Goal: Task Accomplishment & Management: Use online tool/utility

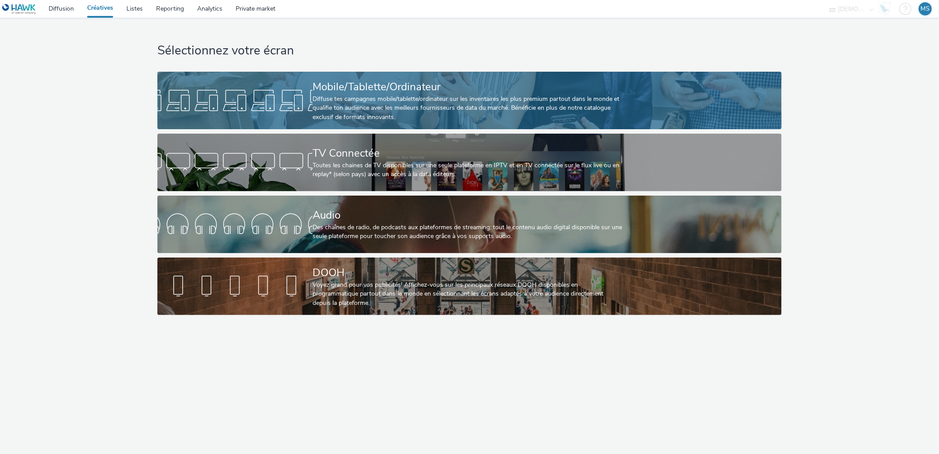
click at [281, 94] on div at bounding box center [234, 100] width 155 height 28
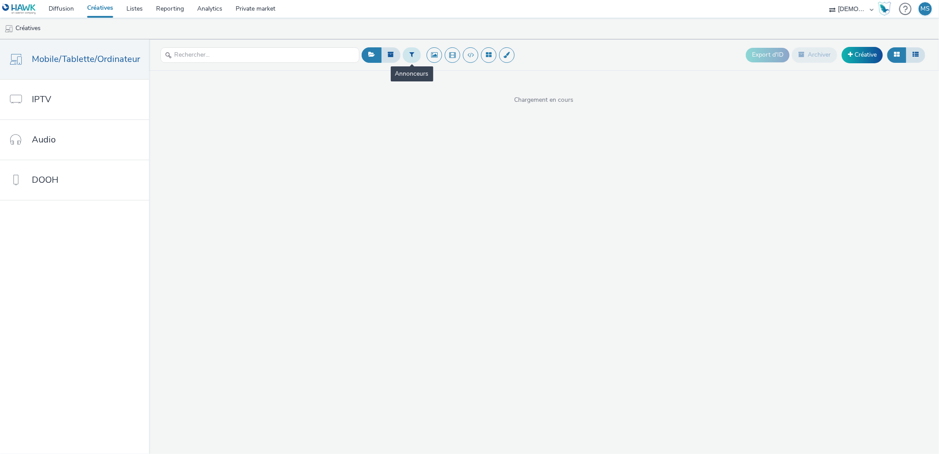
click at [406, 58] on button at bounding box center [412, 54] width 18 height 15
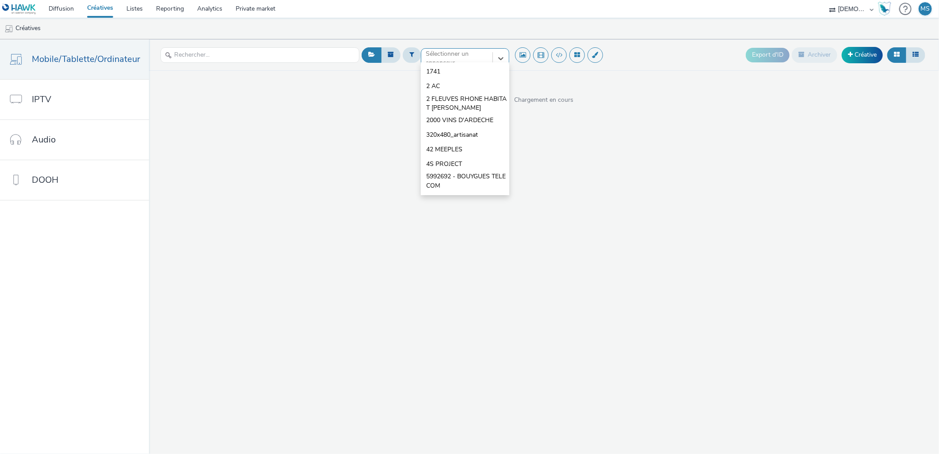
click at [457, 57] on div at bounding box center [457, 58] width 62 height 11
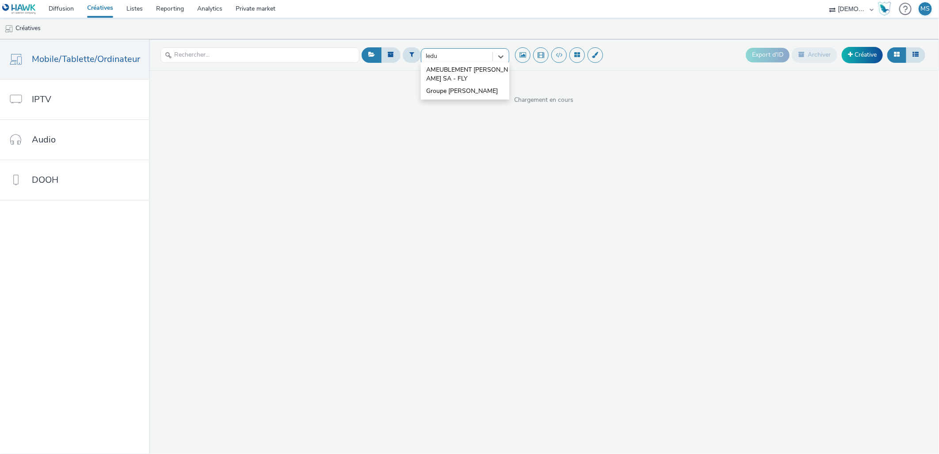
type input "[PERSON_NAME]"
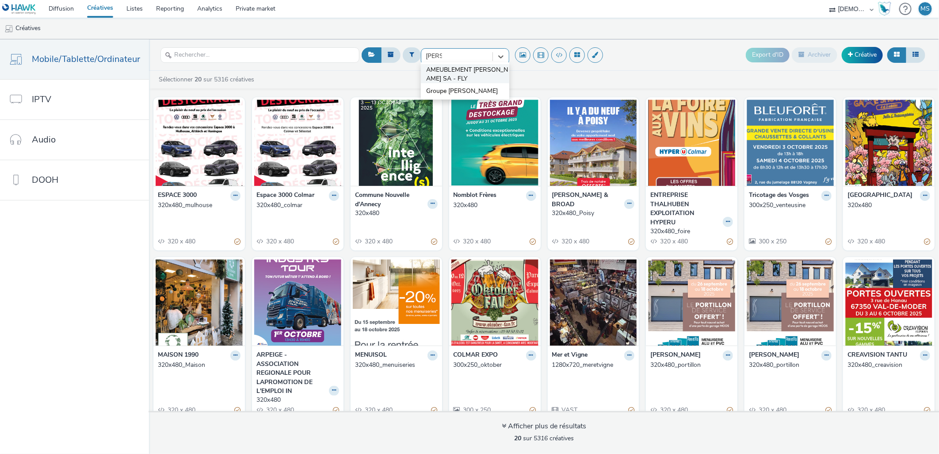
click at [488, 73] on span "AMEUBLEMENT [PERSON_NAME] SA - FLY" at bounding box center [467, 74] width 83 height 18
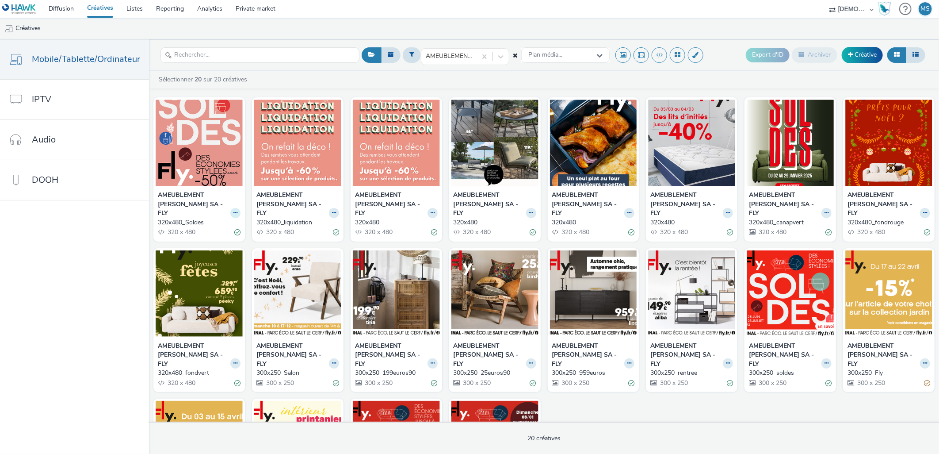
click at [233, 215] on icon at bounding box center [235, 212] width 4 height 5
click at [228, 251] on link "Dupliquer" at bounding box center [207, 246] width 66 height 18
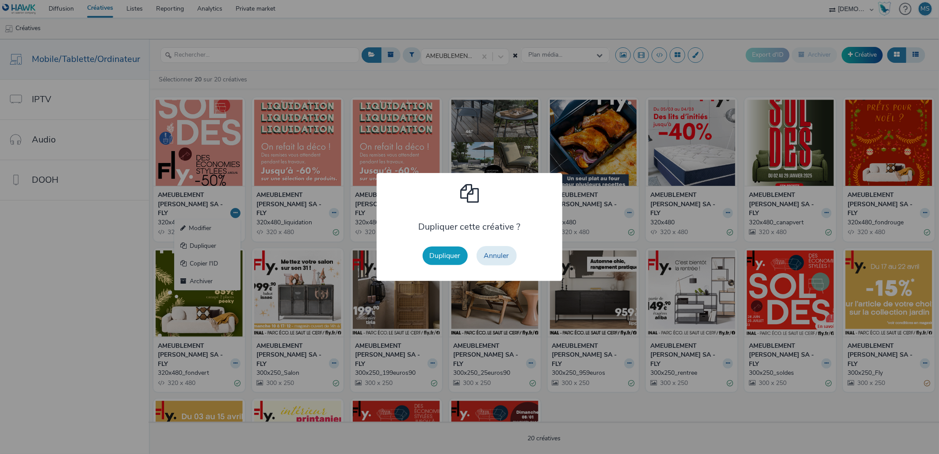
click at [432, 254] on button "Dupliquer" at bounding box center [445, 255] width 45 height 19
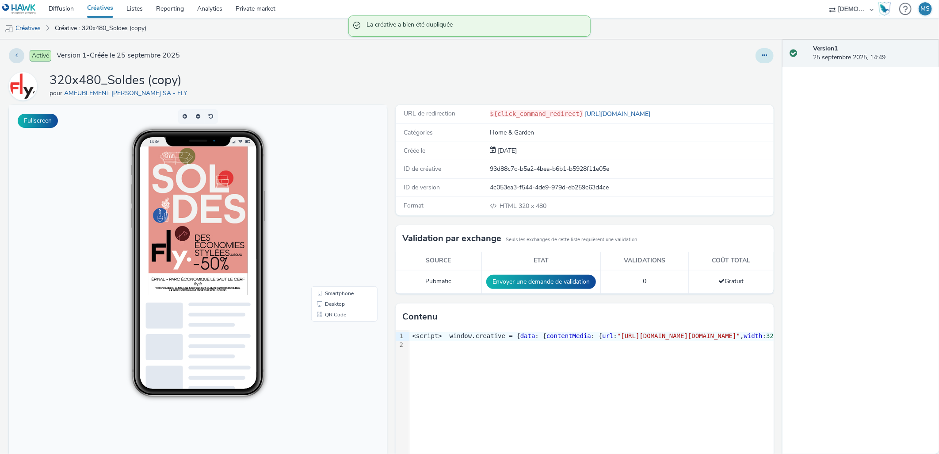
click at [756, 60] on button at bounding box center [765, 55] width 18 height 15
click at [750, 73] on link "Modifier" at bounding box center [741, 74] width 66 height 18
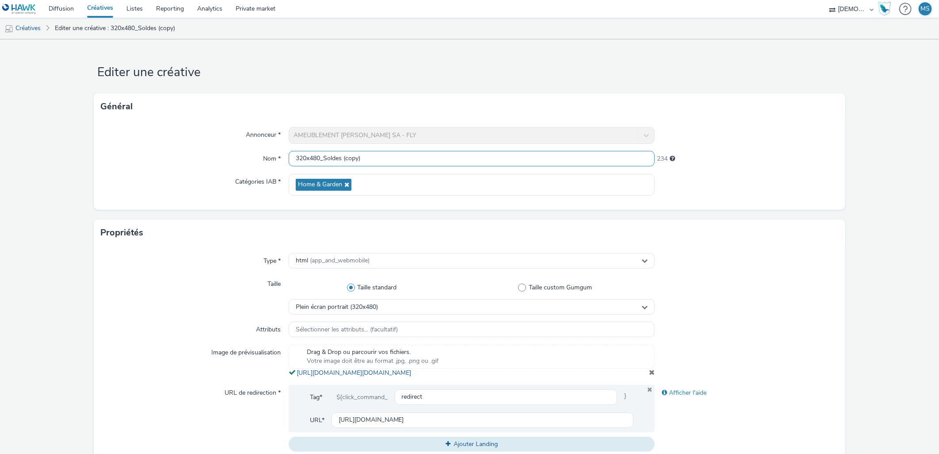
scroll to position [0, 0]
drag, startPoint x: 339, startPoint y: 157, endPoint x: 501, endPoint y: 172, distance: 163.0
click at [501, 172] on div "Annonceur * AMEUBLEMENT ROBERT LEDUC SA - FLY Nom * 320x480_Soldes (copy) 234 C…" at bounding box center [469, 165] width 751 height 90
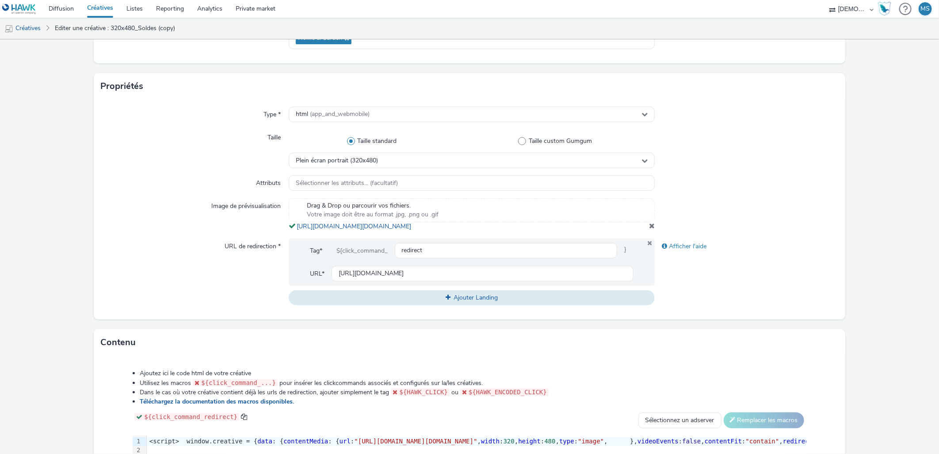
scroll to position [147, 0]
type input "320x480_anniversaire"
click at [649, 228] on span at bounding box center [652, 224] width 6 height 7
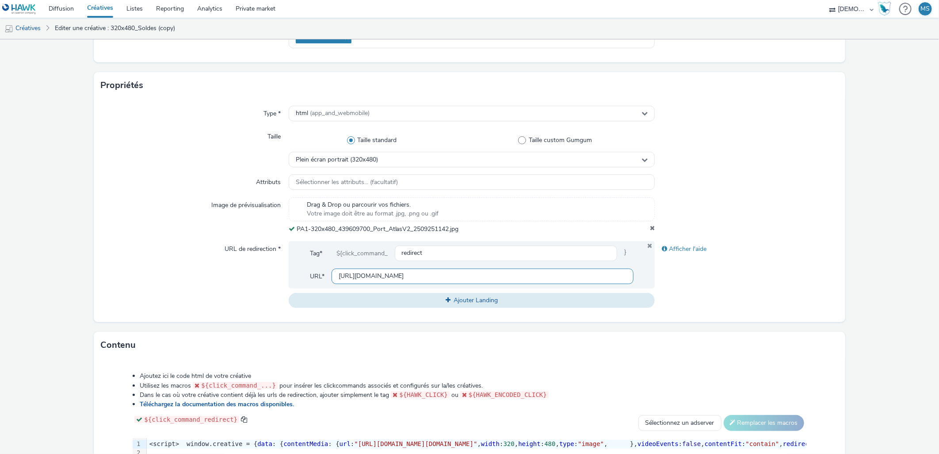
click at [400, 280] on input "https://fly.fr/?utm_source=ERV&utm_campaign=458079200&utm_medium=PA1_320_480" at bounding box center [483, 275] width 302 height 15
paste input "www.meublesatlas.fr/magasin/saint-nabord?utm_source=ERV&utm_campaign=439609600&…"
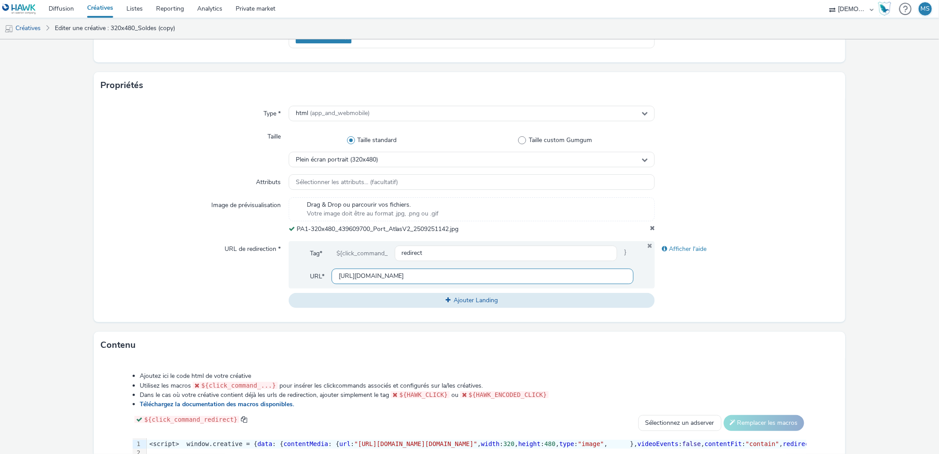
type input "[URL][DOMAIN_NAME]"
click at [823, 286] on div "Afficher l'aide" at bounding box center [746, 274] width 183 height 67
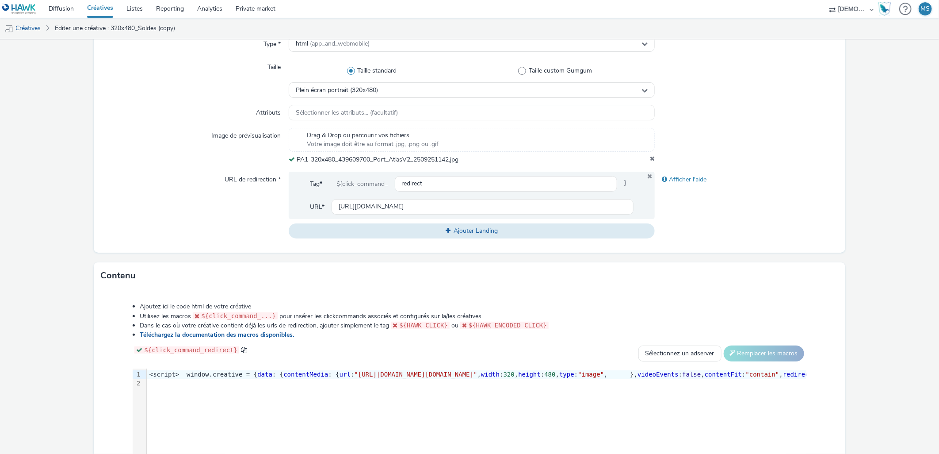
scroll to position [323, 0]
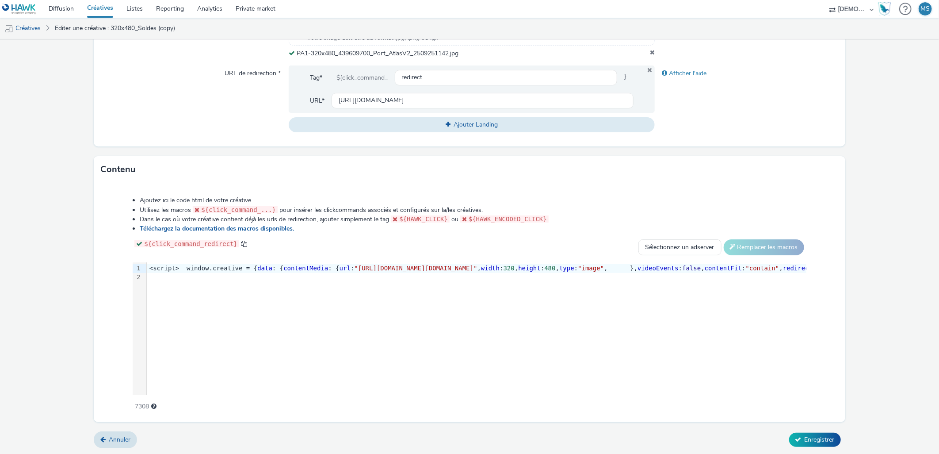
click at [815, 432] on div "Annuler Enregistrer" at bounding box center [469, 440] width 751 height 16
click at [815, 447] on div "Annuler Enregistrer" at bounding box center [469, 440] width 751 height 16
click at [817, 440] on span "Enregistrer" at bounding box center [820, 439] width 30 height 8
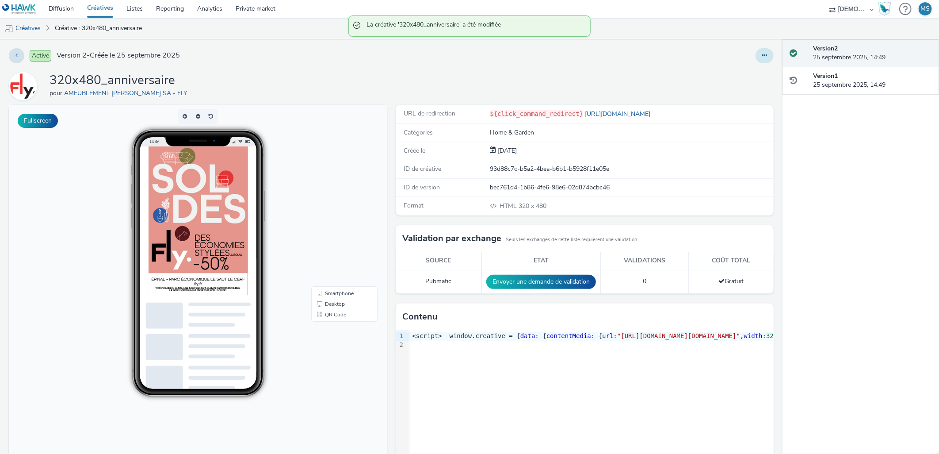
click at [762, 54] on icon at bounding box center [764, 55] width 5 height 6
click at [759, 71] on link "Modifier" at bounding box center [741, 74] width 66 height 18
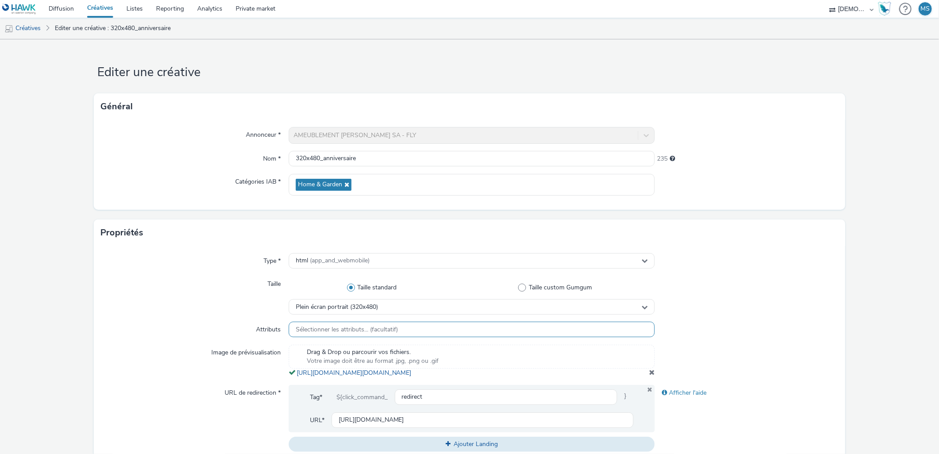
scroll to position [245, 0]
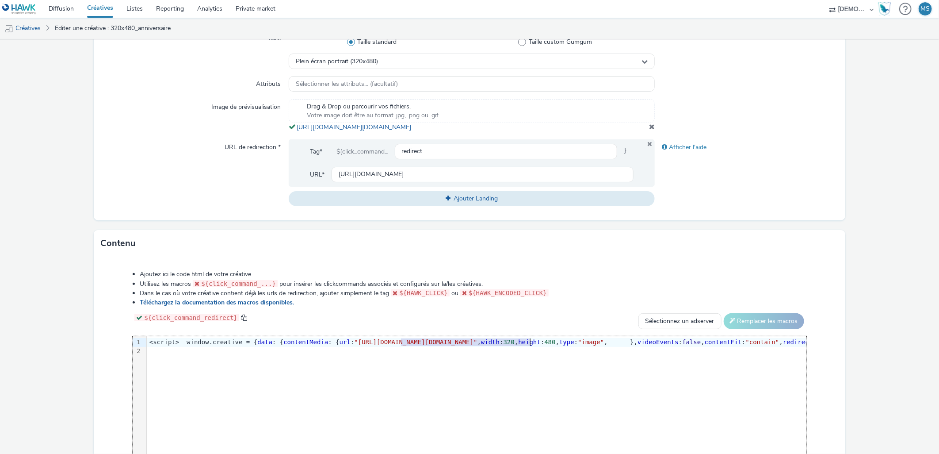
drag, startPoint x: 402, startPoint y: 350, endPoint x: 528, endPoint y: 351, distance: 126.9
click at [477, 345] on span ""https://tabmo-cdn.s3.eu-west-1.amazonaws.com/hawk.tabmo.io/organizations/38dc9…" at bounding box center [415, 341] width 123 height 7
click at [481, 394] on div "9 1 2 › <script> window.creative = { data : { contentMedia : { url : "https://t…" at bounding box center [469, 402] width 673 height 133
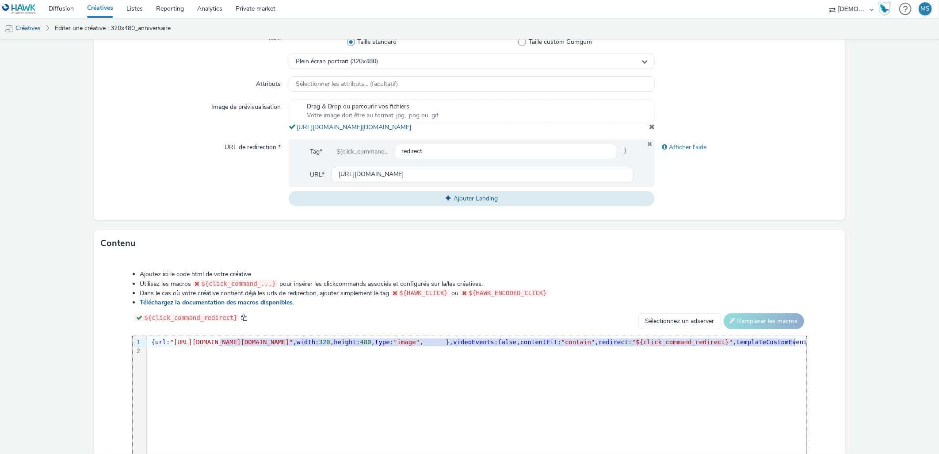
scroll to position [0, 191]
drag, startPoint x: 404, startPoint y: 349, endPoint x: 581, endPoint y: 353, distance: 176.5
click at [287, 345] on span ""https://tabmo-cdn.s3.eu-west-1.amazonaws.com/hawk.tabmo.io/organizations/38dc9…" at bounding box center [225, 341] width 123 height 7
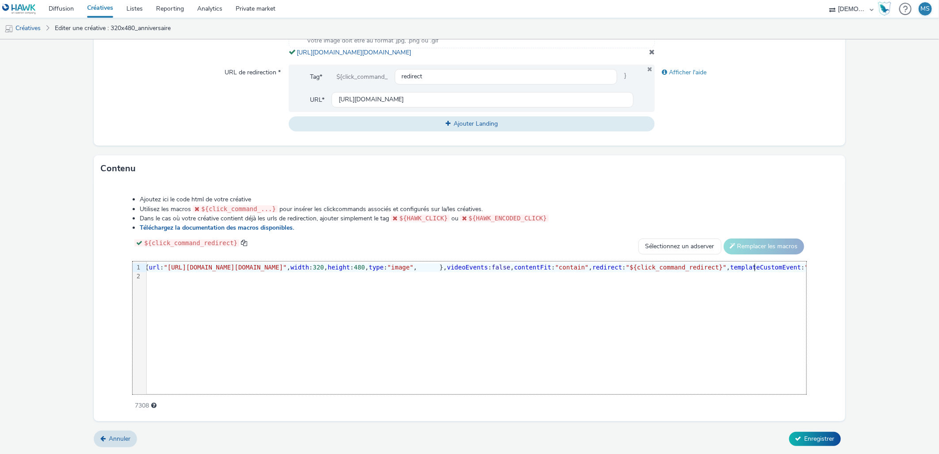
scroll to position [328, 0]
click at [826, 429] on form "Editer une créative Général Annonceur * AMEUBLEMENT ROBERT LEDUC SA - FLY Nom *…" at bounding box center [469, 86] width 939 height 734
click at [821, 451] on form "Editer une créative Général Annonceur * AMEUBLEMENT ROBERT LEDUC SA - FLY Nom *…" at bounding box center [469, 86] width 939 height 734
click at [823, 443] on span "Enregistrer" at bounding box center [820, 438] width 30 height 8
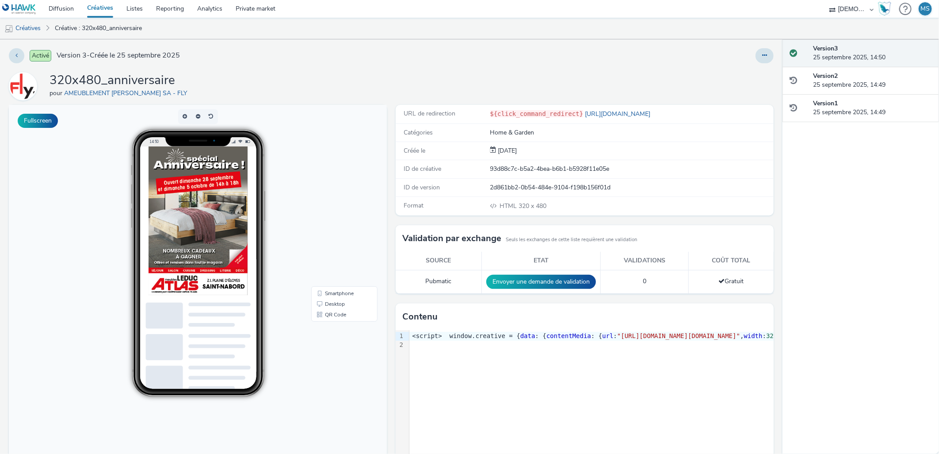
drag, startPoint x: 67, startPoint y: 3, endPoint x: 334, endPoint y: 58, distance: 272.7
click at [334, 58] on div "Activé Version 3 - Créée le 25 septembre 2025" at bounding box center [238, 55] width 459 height 15
click at [205, 233] on div at bounding box center [219, 252] width 142 height 212
click at [61, 4] on link "Diffusion" at bounding box center [61, 9] width 38 height 18
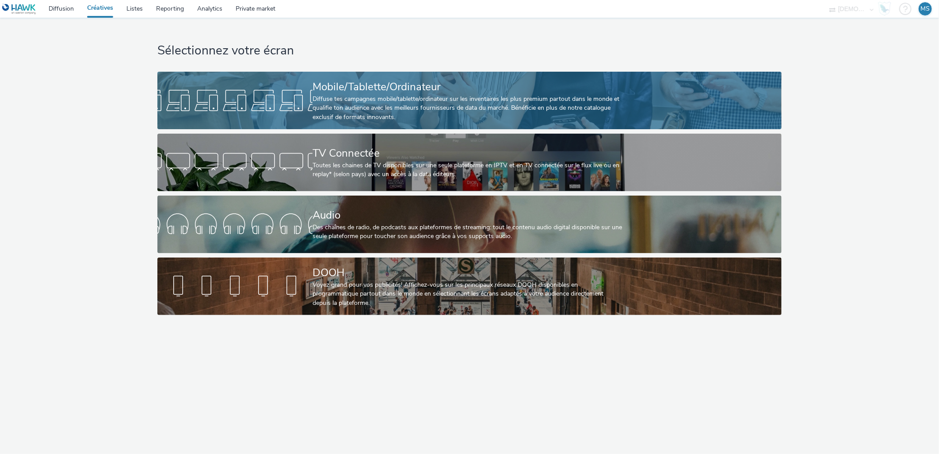
click at [361, 107] on div "Diffuse tes campagnes mobile/tablette/ordinateur sur les inventaires les plus p…" at bounding box center [468, 108] width 310 height 27
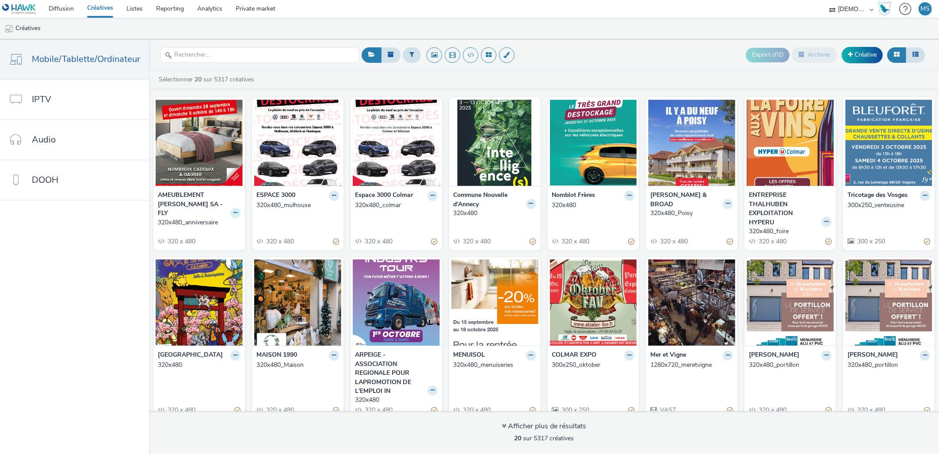
click at [233, 215] on icon at bounding box center [235, 212] width 4 height 5
click at [408, 59] on button at bounding box center [412, 54] width 18 height 15
click at [454, 59] on div at bounding box center [457, 58] width 62 height 11
type input "[PERSON_NAME]"
click at [432, 90] on span "Groupe [PERSON_NAME]" at bounding box center [462, 91] width 72 height 9
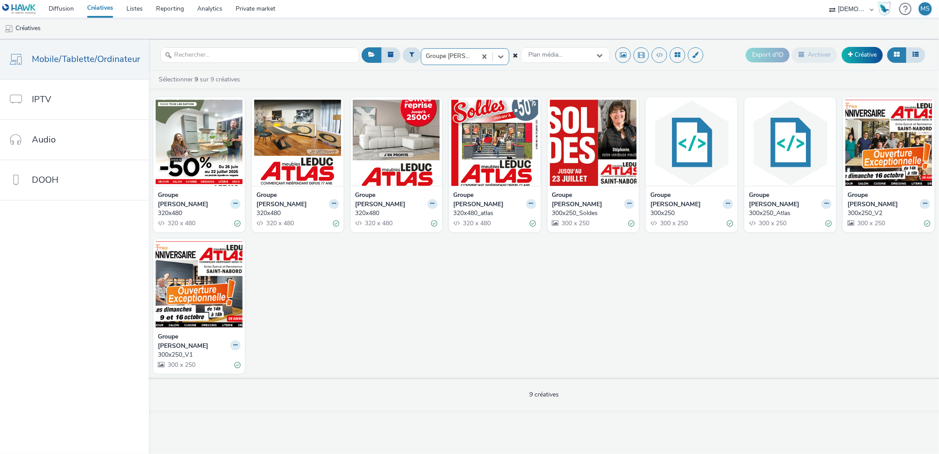
click at [237, 199] on button at bounding box center [235, 204] width 10 height 10
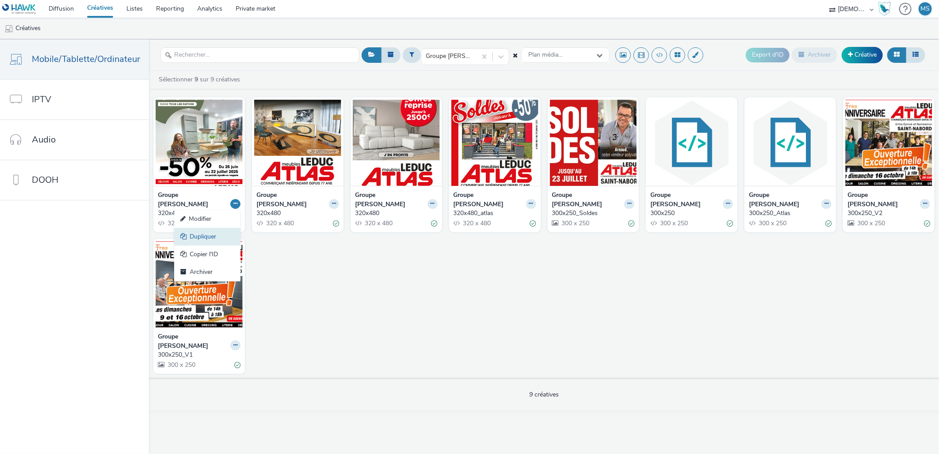
click at [206, 233] on link "Dupliquer" at bounding box center [207, 237] width 66 height 18
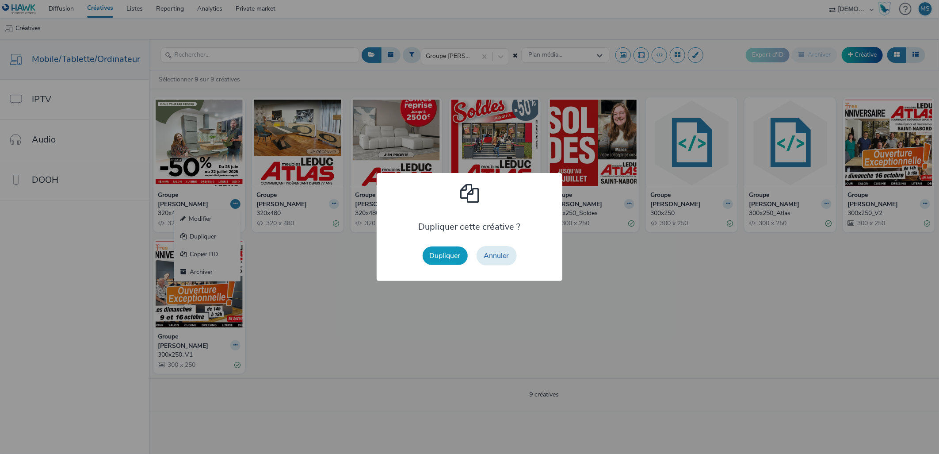
click at [430, 256] on button "Dupliquer" at bounding box center [445, 255] width 45 height 19
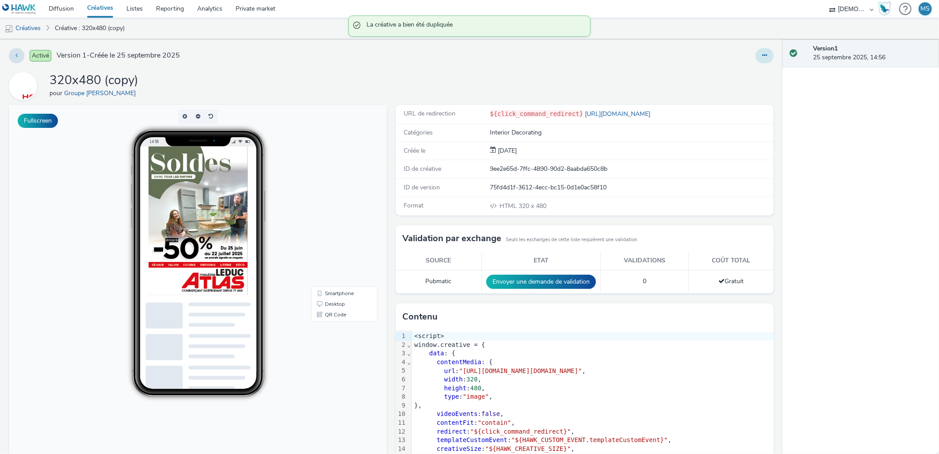
click at [763, 60] on button at bounding box center [765, 55] width 18 height 15
click at [757, 72] on link "Modifier" at bounding box center [741, 74] width 66 height 18
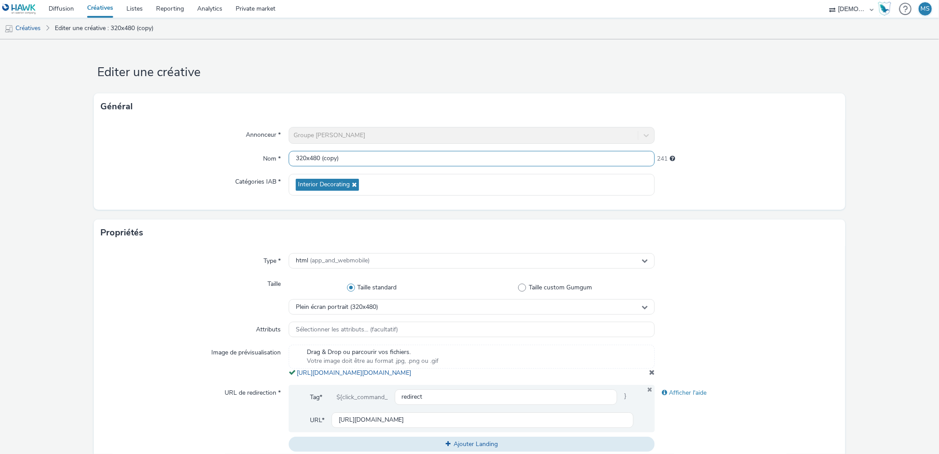
scroll to position [0, 0]
drag, startPoint x: 321, startPoint y: 160, endPoint x: 434, endPoint y: 166, distance: 113.3
click at [434, 166] on input "320x480 (copy)" at bounding box center [472, 158] width 367 height 15
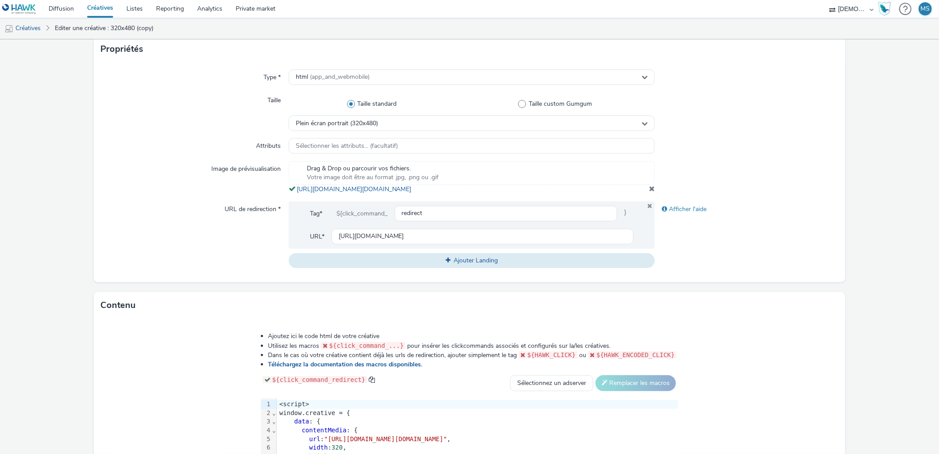
scroll to position [196, 0]
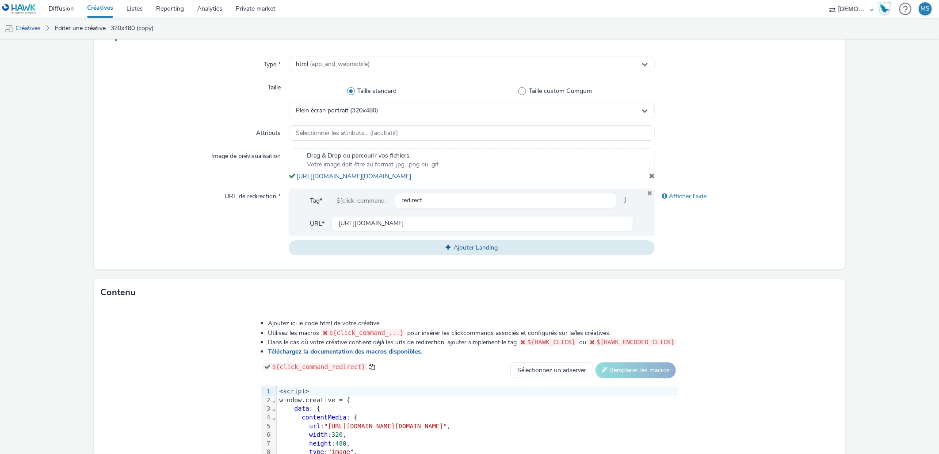
type input "320x480_anniversaire"
click at [649, 179] on span at bounding box center [652, 175] width 6 height 7
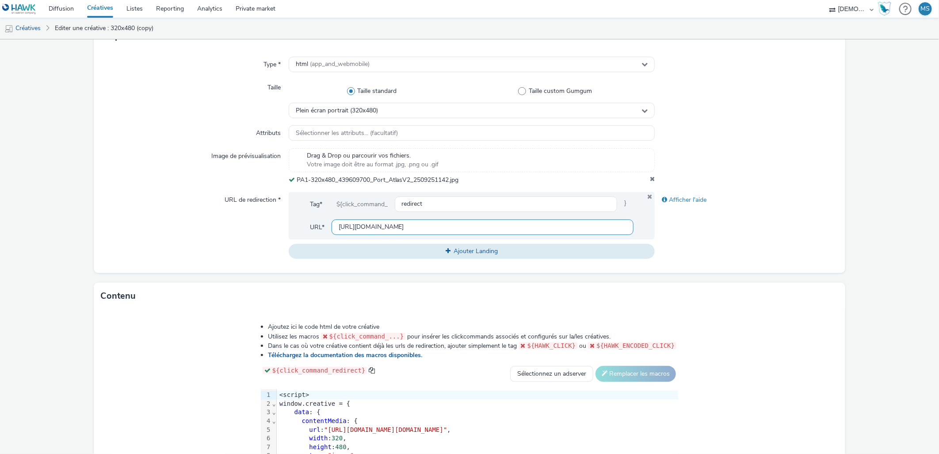
click at [357, 227] on input "[URL][DOMAIN_NAME]" at bounding box center [483, 226] width 302 height 15
paste input "609600&utm_medium=PA1_320_480&isBco=false"
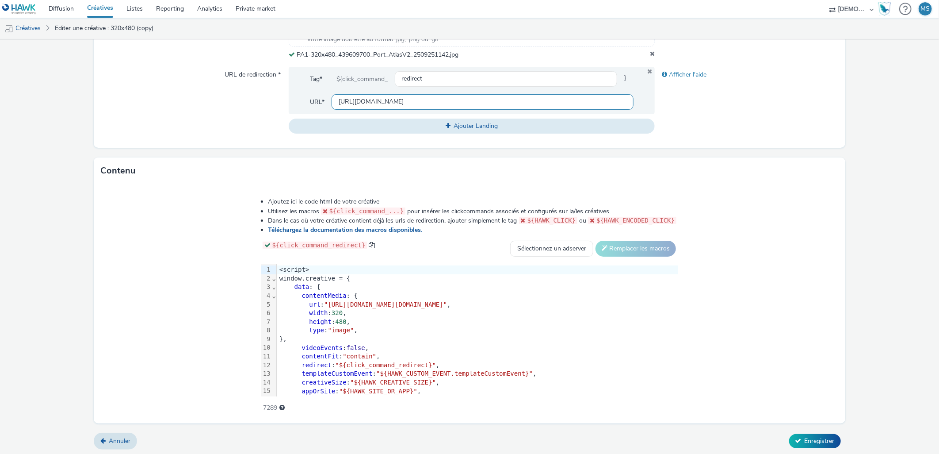
scroll to position [323, 0]
type input "[URL][DOMAIN_NAME]"
click at [823, 441] on span "Enregistrer" at bounding box center [820, 439] width 30 height 8
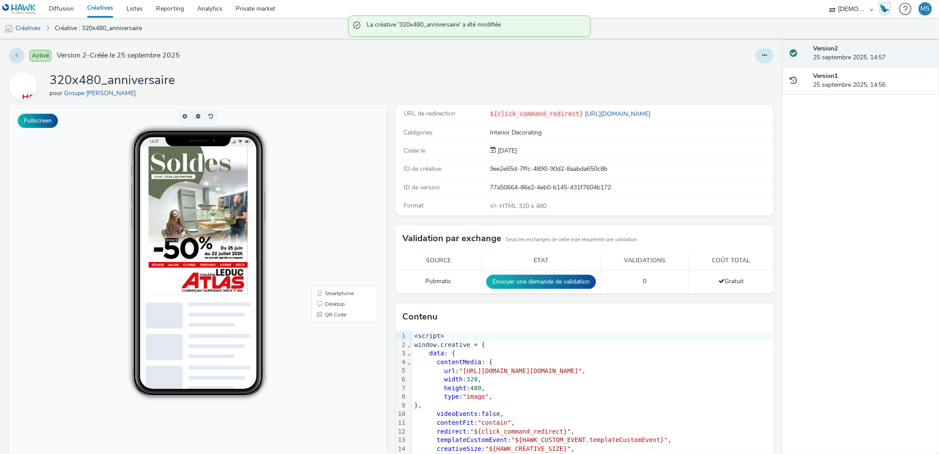
click at [761, 59] on button at bounding box center [765, 55] width 18 height 15
click at [746, 75] on link "Modifier" at bounding box center [741, 74] width 66 height 18
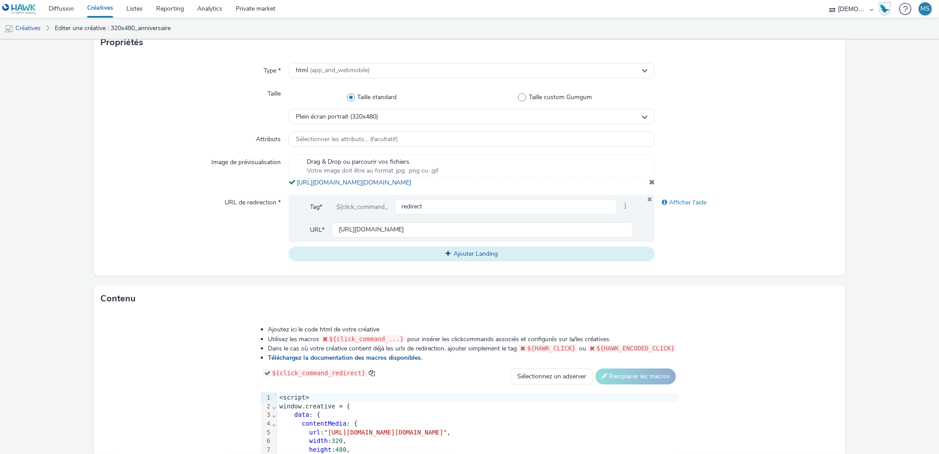
scroll to position [245, 0]
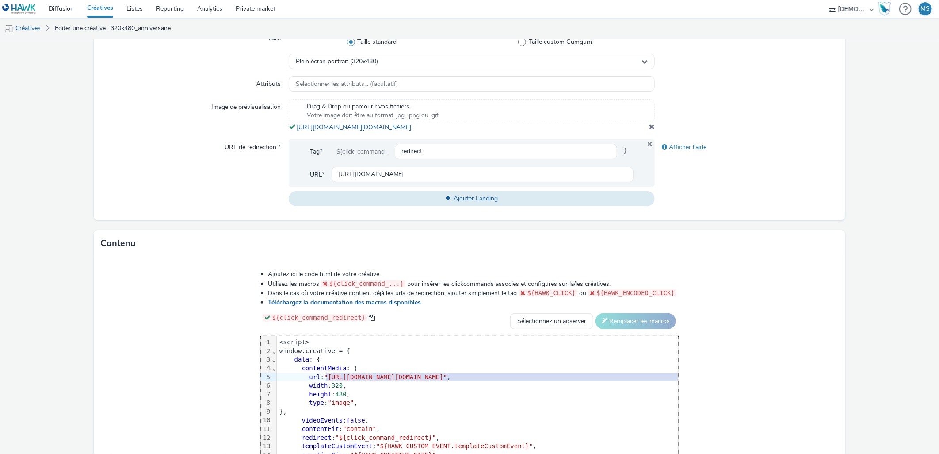
drag, startPoint x: 221, startPoint y: 384, endPoint x: 761, endPoint y: 384, distance: 539.5
click at [447, 380] on span ""[URL][DOMAIN_NAME][DOMAIN_NAME]"" at bounding box center [385, 376] width 123 height 7
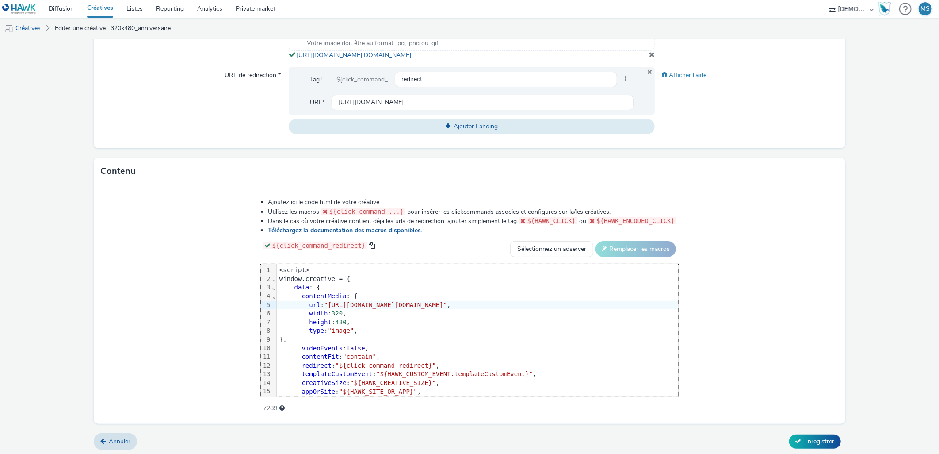
scroll to position [328, 0]
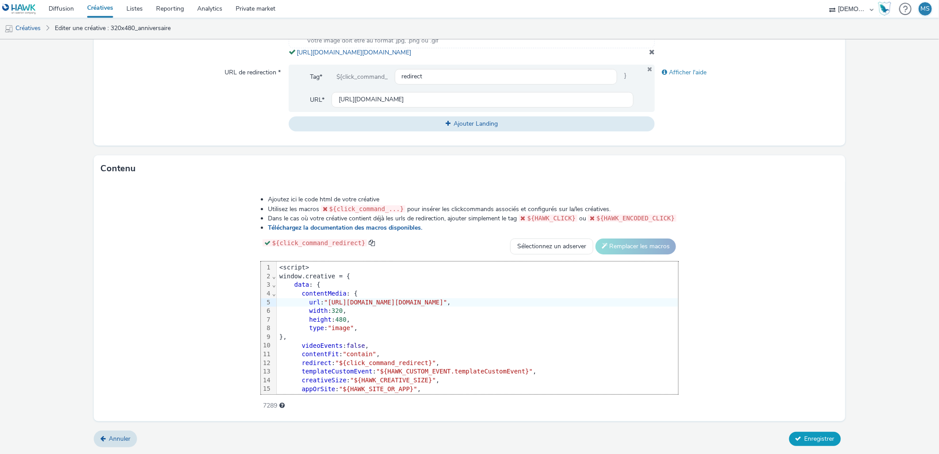
click at [811, 445] on button "Enregistrer" at bounding box center [815, 439] width 52 height 14
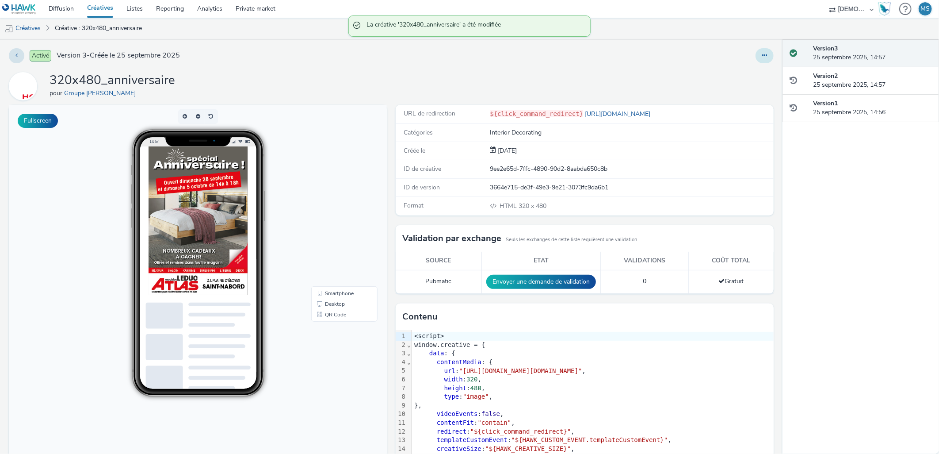
click at [762, 57] on icon at bounding box center [764, 55] width 5 height 6
click at [757, 69] on link "Modifier" at bounding box center [741, 74] width 66 height 18
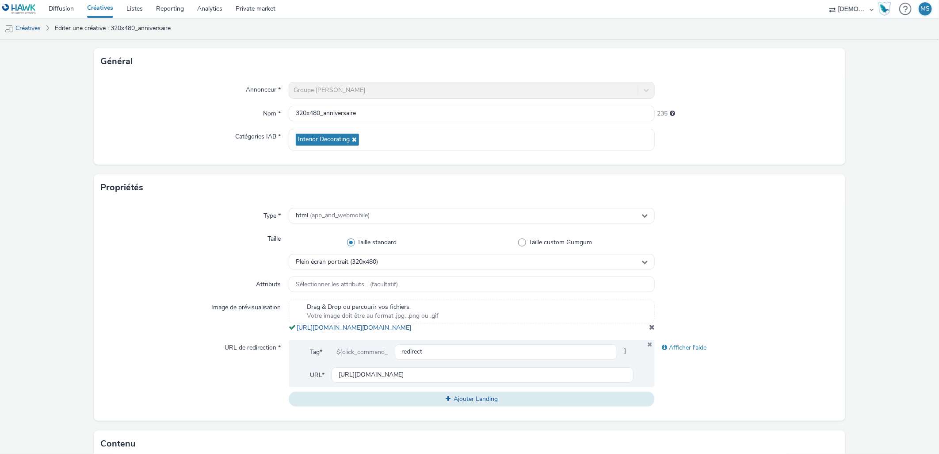
scroll to position [98, 0]
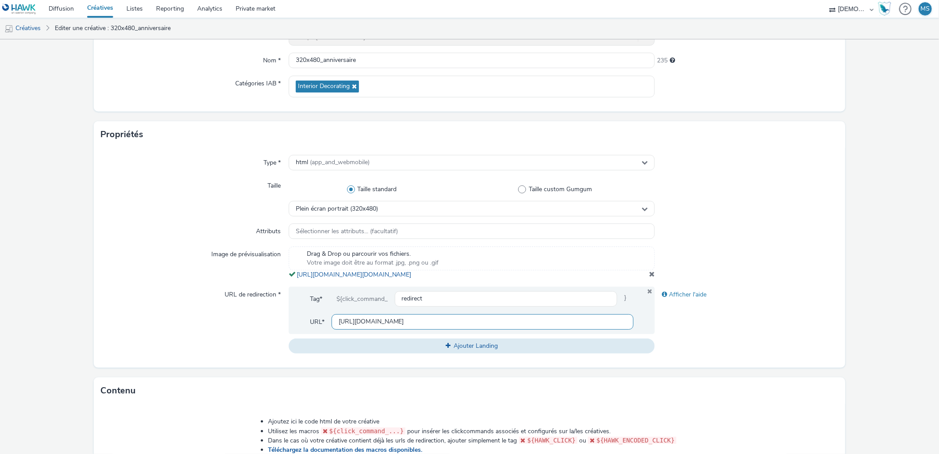
click at [516, 329] on input "[URL][DOMAIN_NAME]" at bounding box center [483, 321] width 302 height 15
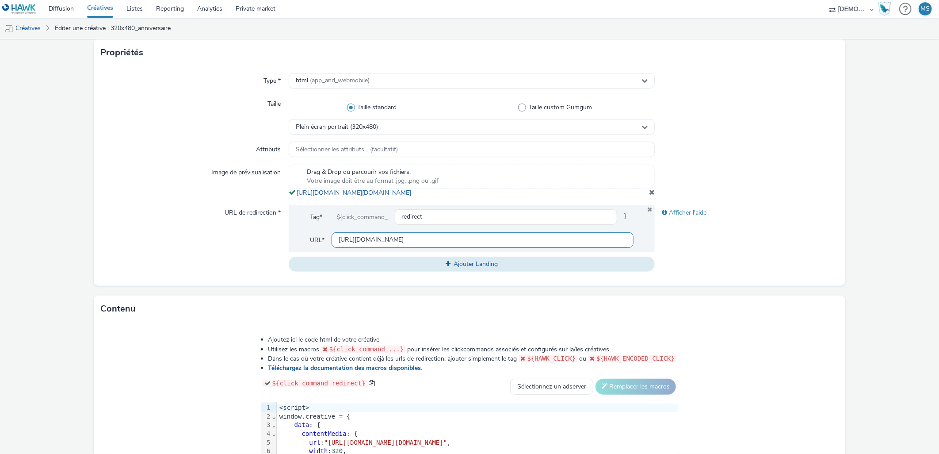
scroll to position [328, 0]
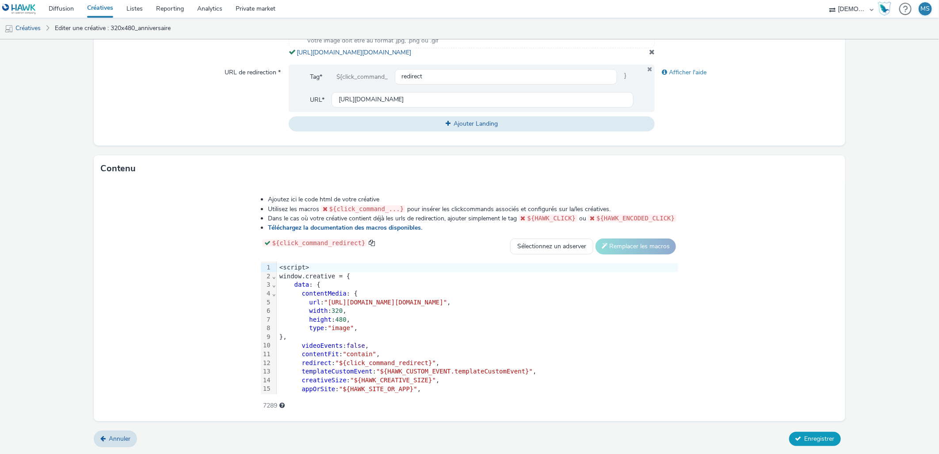
click at [812, 445] on button "Enregistrer" at bounding box center [815, 439] width 52 height 14
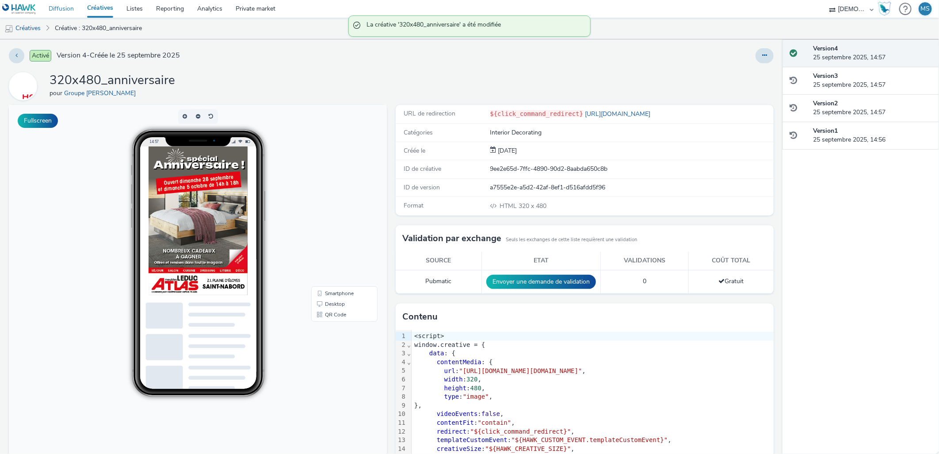
click at [52, 4] on link "Diffusion" at bounding box center [61, 9] width 38 height 18
